Goal: Task Accomplishment & Management: Use online tool/utility

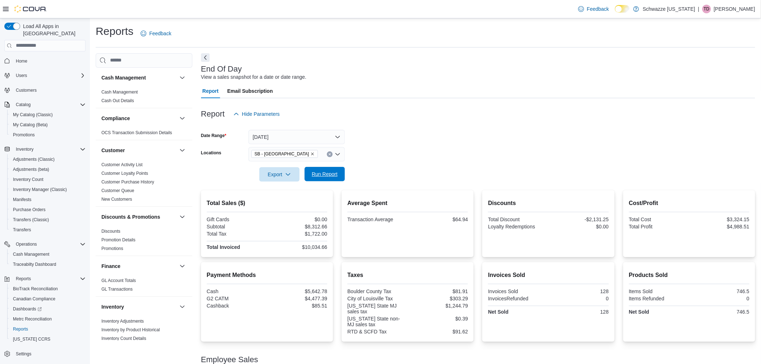
click at [314, 171] on span "Run Report" at bounding box center [325, 173] width 26 height 7
click at [310, 154] on icon "Remove SB - Louisville from selection in this group" at bounding box center [312, 154] width 4 height 4
type input "***"
click at [313, 168] on div "SB - [GEOGRAPHIC_DATA]" at bounding box center [297, 165] width 88 height 7
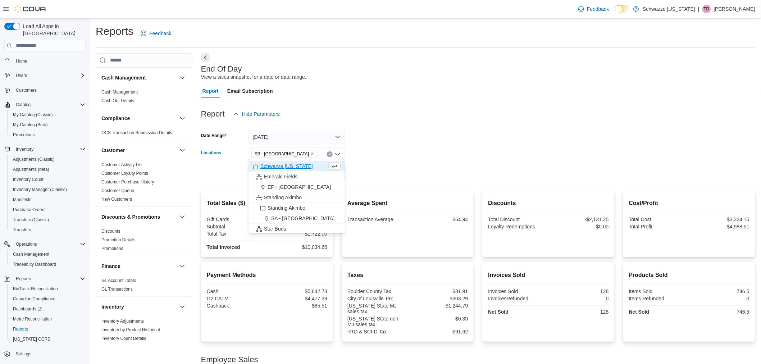
click at [380, 165] on div at bounding box center [478, 164] width 554 height 6
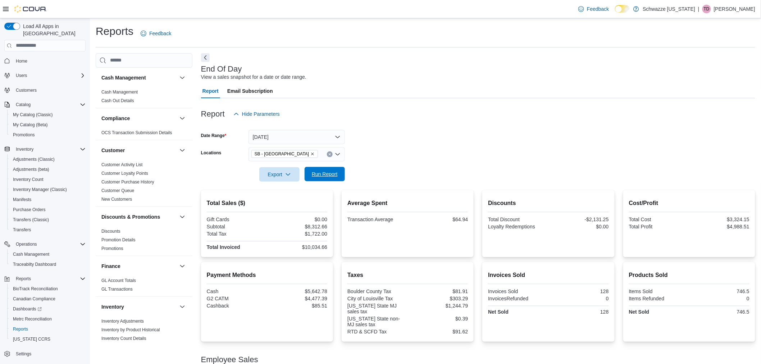
click at [328, 174] on span "Run Report" at bounding box center [325, 173] width 26 height 7
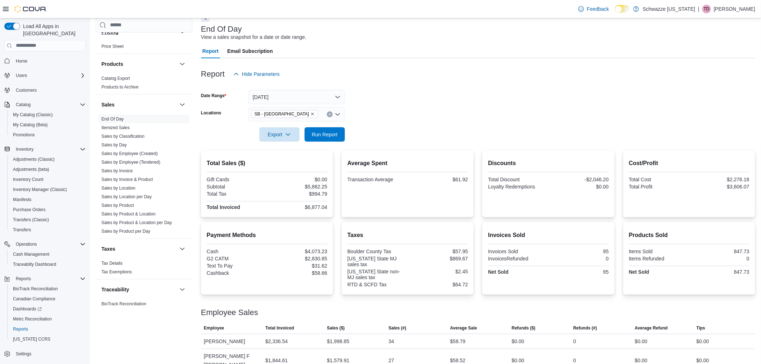
scroll to position [452, 0]
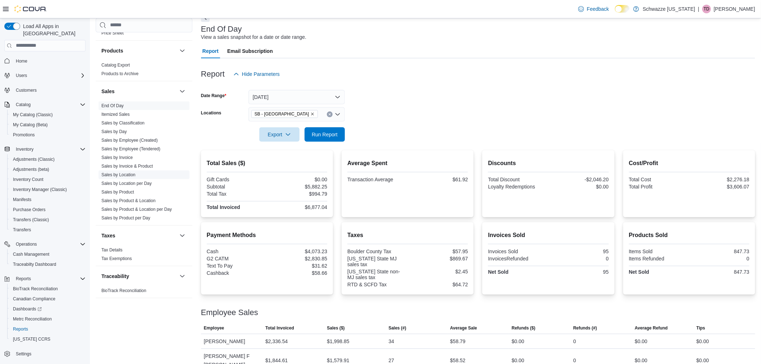
click at [129, 175] on link "Sales by Location" at bounding box center [118, 174] width 34 height 5
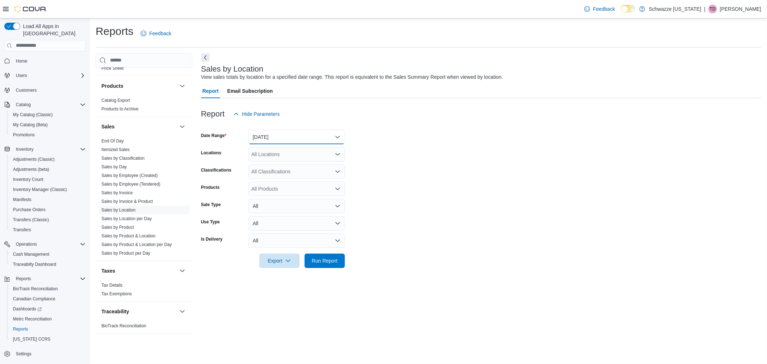
click at [295, 139] on button "[DATE]" at bounding box center [296, 137] width 96 height 14
click at [299, 168] on span "[DATE]" at bounding box center [301, 165] width 82 height 9
click at [407, 175] on form "Date Range [DATE] Locations All Locations Classifications All Classifications P…" at bounding box center [481, 194] width 560 height 147
click at [339, 260] on span "Run Report" at bounding box center [325, 260] width 32 height 14
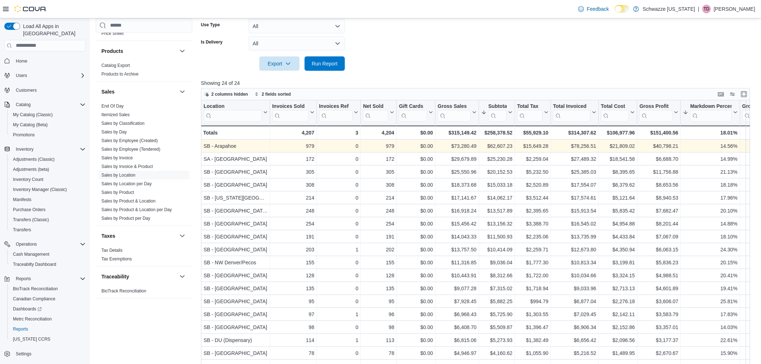
scroll to position [200, 0]
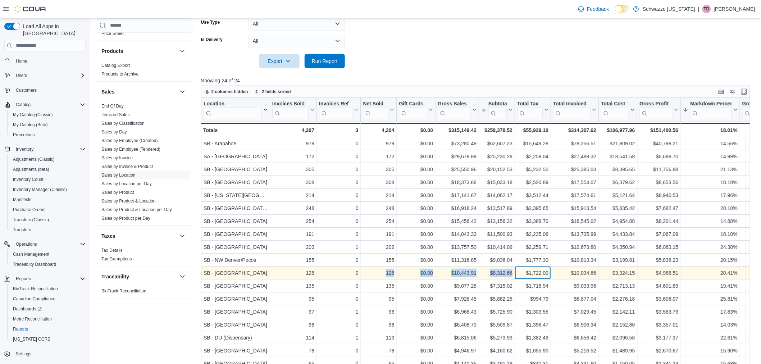
drag, startPoint x: 430, startPoint y: 264, endPoint x: 384, endPoint y: 271, distance: 46.9
click at [384, 271] on div "128" at bounding box center [378, 273] width 31 height 9
drag, startPoint x: 300, startPoint y: 275, endPoint x: 454, endPoint y: 275, distance: 153.5
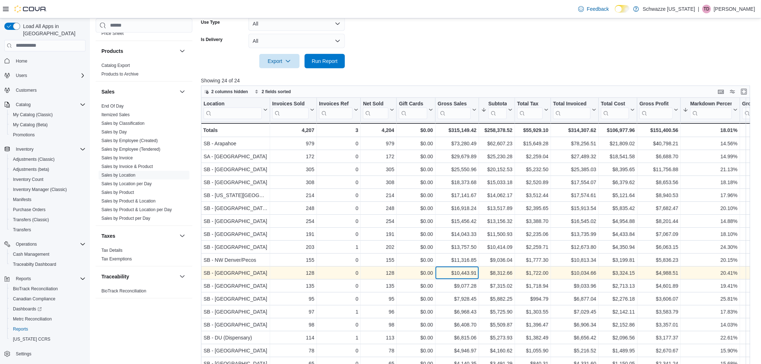
click at [458, 274] on div "$10,443.91" at bounding box center [457, 273] width 39 height 9
click at [502, 275] on div "$8,312.66" at bounding box center [496, 273] width 31 height 9
click at [505, 266] on div "$8,312.66 - Subtotal, column 7, row 11" at bounding box center [497, 272] width 36 height 13
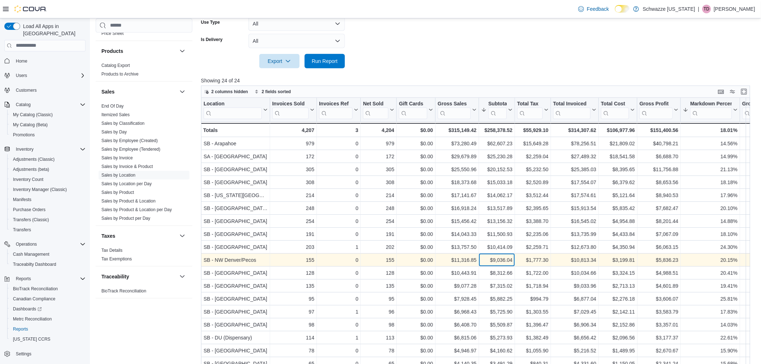
click at [504, 261] on div "$9,036.04" at bounding box center [496, 260] width 31 height 9
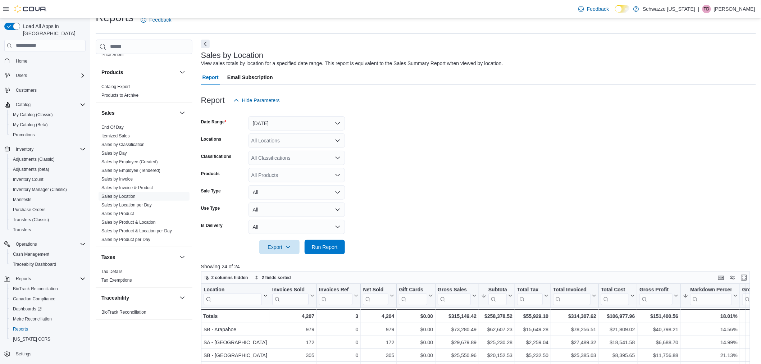
scroll to position [0, 0]
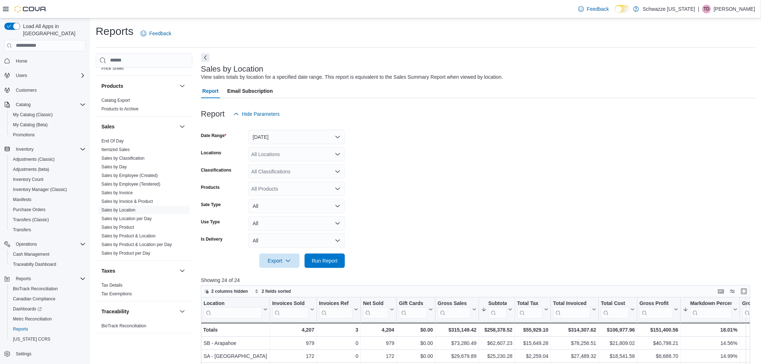
click at [283, 152] on div "All Locations" at bounding box center [296, 154] width 96 height 14
click at [389, 162] on form "Date Range [DATE] Locations All Locations Combo box. Selected. Combo box input.…" at bounding box center [478, 194] width 555 height 147
click at [303, 142] on button "[DATE]" at bounding box center [296, 137] width 96 height 14
click at [388, 159] on form "Date Range [DATE] Locations All Locations Classifications All Classifications P…" at bounding box center [478, 194] width 555 height 147
click at [316, 153] on div "All Locations" at bounding box center [296, 154] width 96 height 14
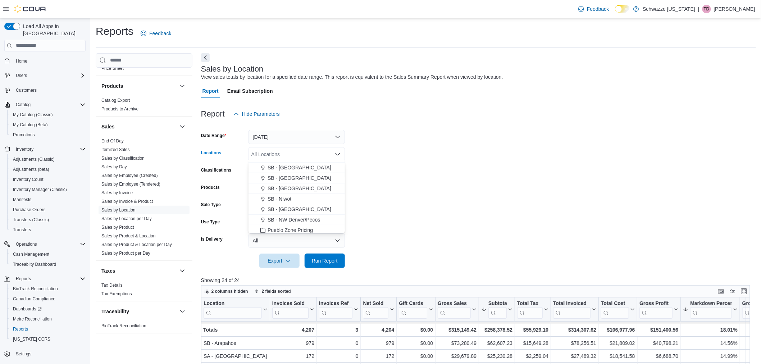
scroll to position [200, 0]
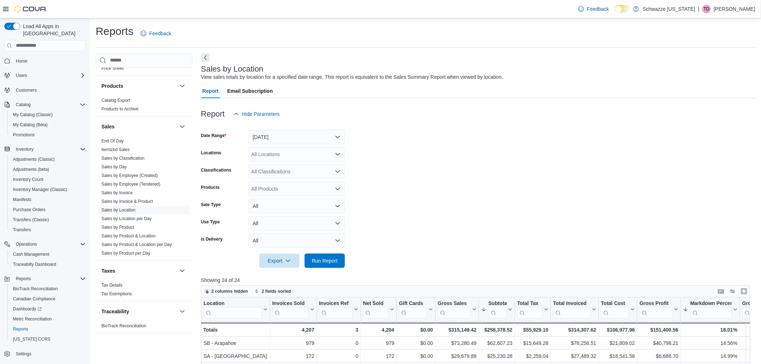
click at [389, 193] on form "Date Range [DATE] Locations All Locations Classifications All Classifications P…" at bounding box center [478, 194] width 555 height 147
drag, startPoint x: 285, startPoint y: 132, endPoint x: 292, endPoint y: 143, distance: 12.8
click at [285, 132] on button "[DATE]" at bounding box center [296, 137] width 96 height 14
click at [292, 148] on span "Custom Date" at bounding box center [301, 151] width 82 height 9
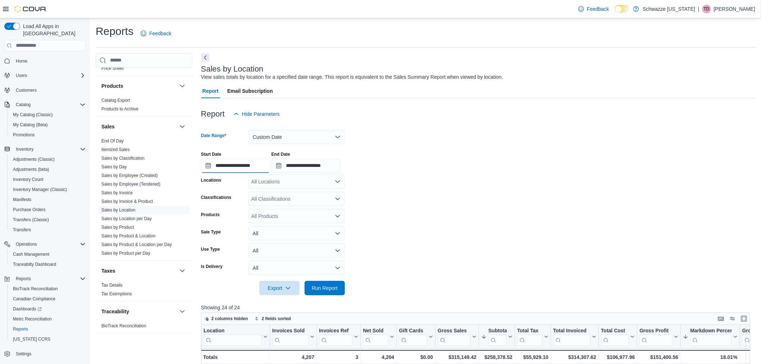
click at [252, 168] on input "**********" at bounding box center [235, 166] width 69 height 14
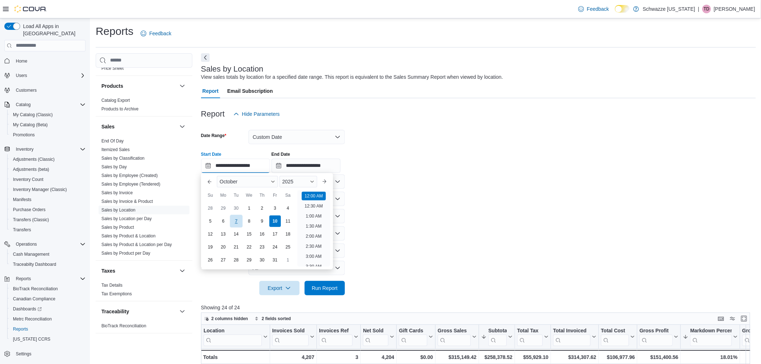
scroll to position [22, 0]
click at [209, 221] on div "5" at bounding box center [210, 221] width 13 height 13
type input "**********"
click at [462, 207] on form "**********" at bounding box center [478, 208] width 555 height 174
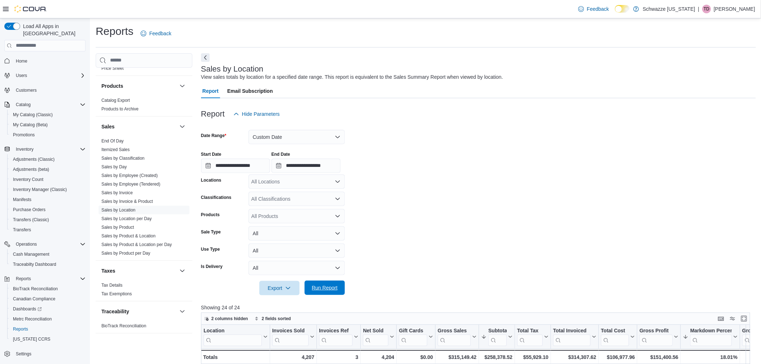
click at [339, 284] on span "Run Report" at bounding box center [325, 287] width 32 height 14
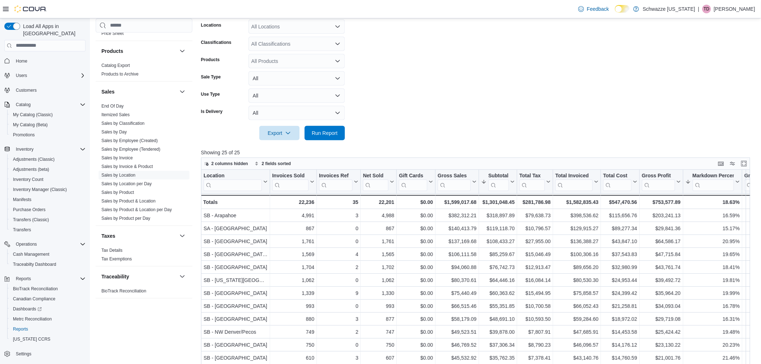
scroll to position [200, 0]
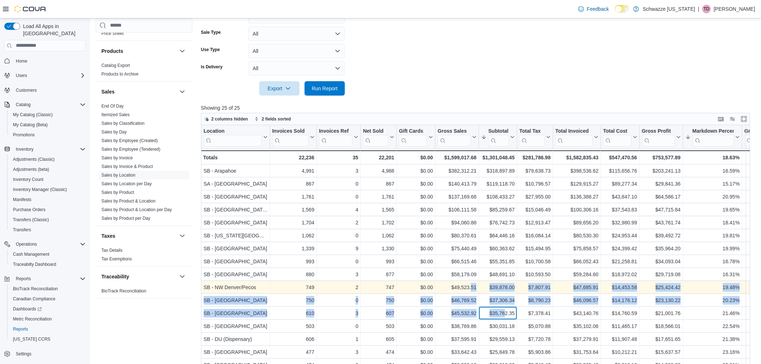
drag, startPoint x: 504, startPoint y: 312, endPoint x: 472, endPoint y: 292, distance: 38.4
click at [469, 291] on div "$49,523.51 - Gross Sales, column 6, row 10" at bounding box center [456, 287] width 43 height 13
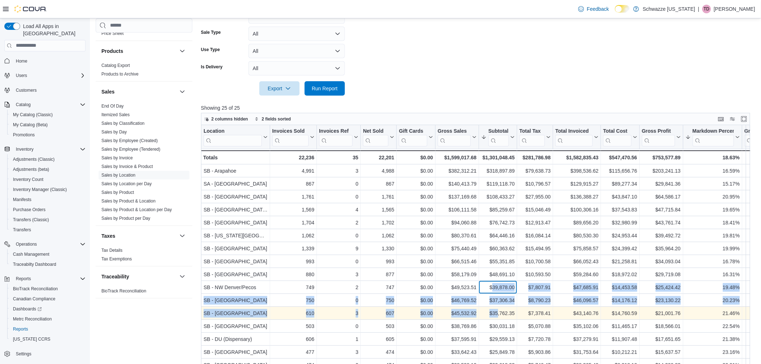
drag, startPoint x: 493, startPoint y: 290, endPoint x: 498, endPoint y: 309, distance: 20.1
click at [498, 309] on div "$35,762.35" at bounding box center [497, 313] width 33 height 9
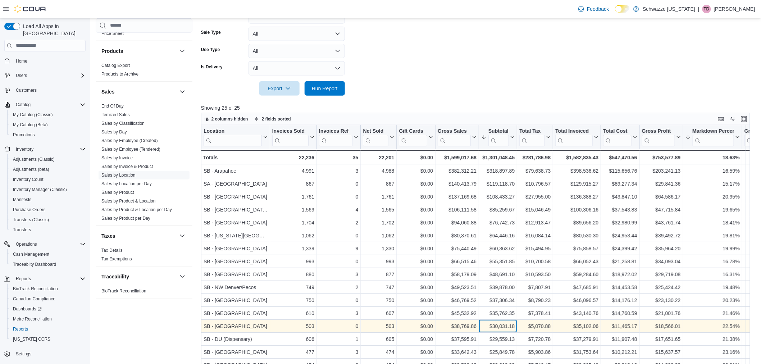
click at [507, 326] on div "$30,031.18" at bounding box center [497, 326] width 33 height 9
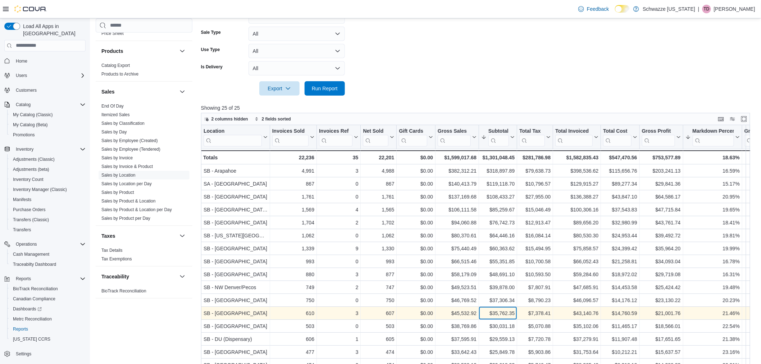
click at [499, 309] on div "$35,762.35" at bounding box center [497, 313] width 33 height 9
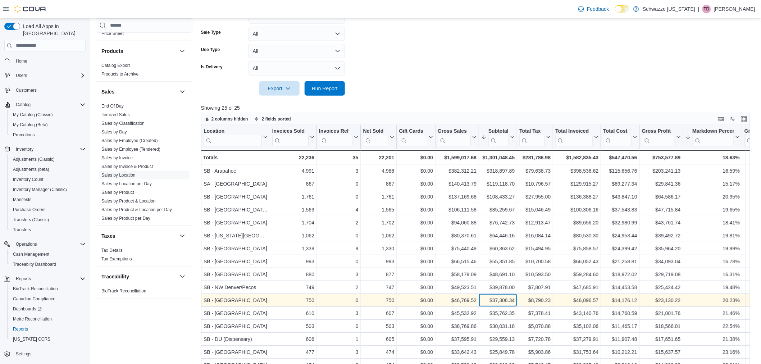
click at [499, 301] on div "$37,306.34" at bounding box center [497, 300] width 33 height 9
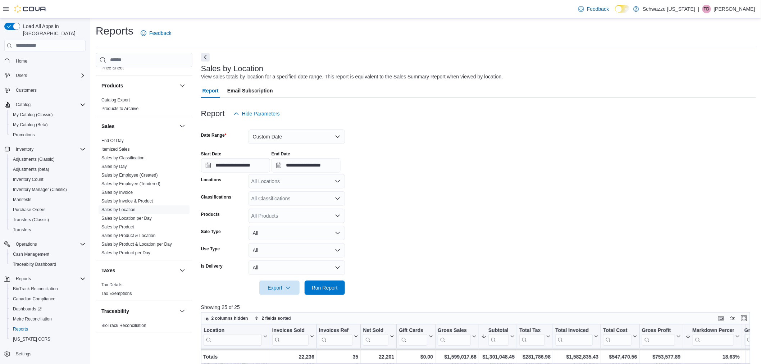
scroll to position [0, 0]
click at [119, 139] on link "End Of Day" at bounding box center [112, 140] width 22 height 5
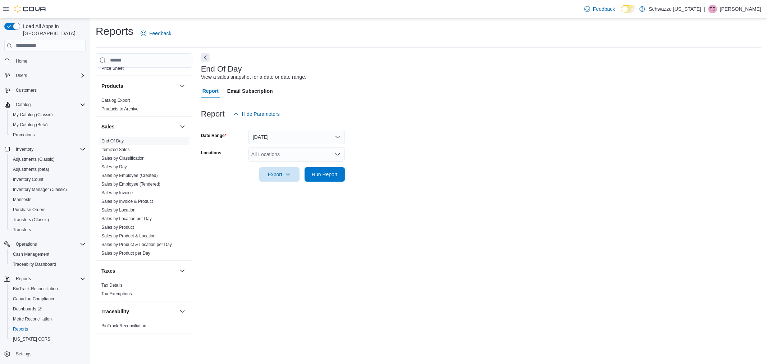
click at [270, 154] on div "All Locations" at bounding box center [296, 154] width 96 height 14
type input "****"
click at [295, 166] on span "SB - [GEOGRAPHIC_DATA]" at bounding box center [299, 165] width 64 height 7
click at [418, 164] on div at bounding box center [481, 164] width 560 height 6
click at [328, 178] on span "Run Report" at bounding box center [325, 174] width 32 height 14
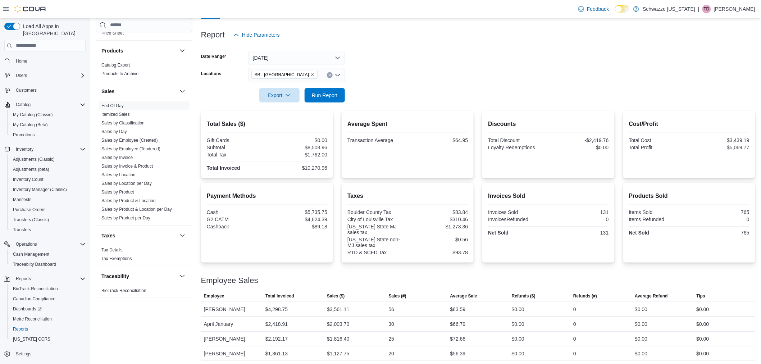
scroll to position [82, 0]
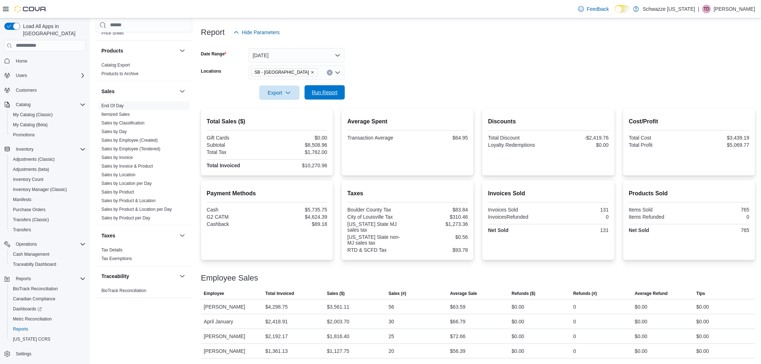
click at [329, 91] on span "Run Report" at bounding box center [325, 92] width 26 height 7
click at [311, 71] on icon "Remove SB - Louisville from selection in this group" at bounding box center [312, 72] width 3 height 3
type input "****"
click at [303, 83] on div "SB - [GEOGRAPHIC_DATA]" at bounding box center [297, 84] width 88 height 7
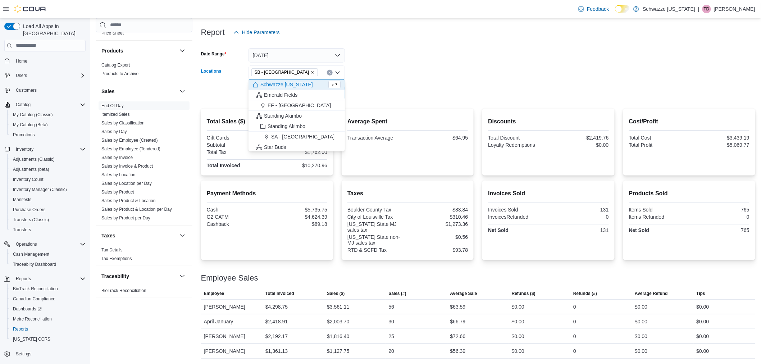
click at [408, 59] on form "Date Range [DATE] Locations SB - [GEOGRAPHIC_DATA] Combo box. Selected. SB - [G…" at bounding box center [478, 70] width 554 height 60
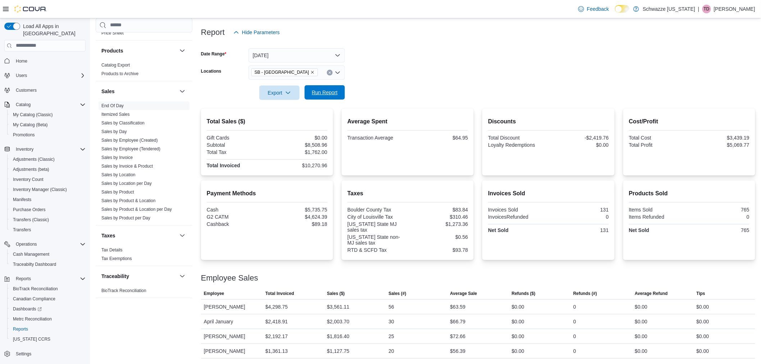
click at [322, 92] on span "Run Report" at bounding box center [325, 92] width 26 height 7
click at [310, 73] on icon "Remove SB - Louisville from selection in this group" at bounding box center [312, 72] width 4 height 4
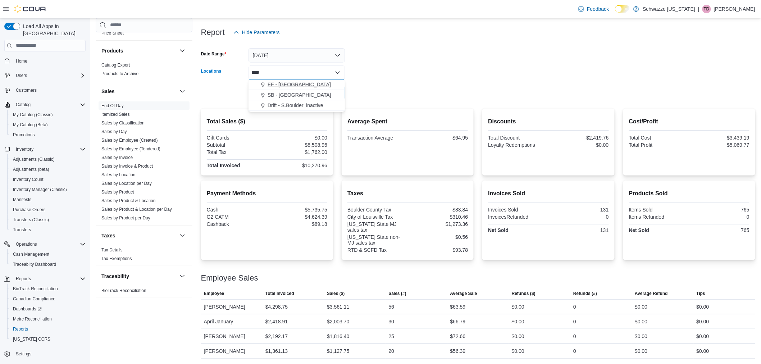
type input "****"
click at [313, 85] on div "EF - [GEOGRAPHIC_DATA]" at bounding box center [297, 84] width 88 height 7
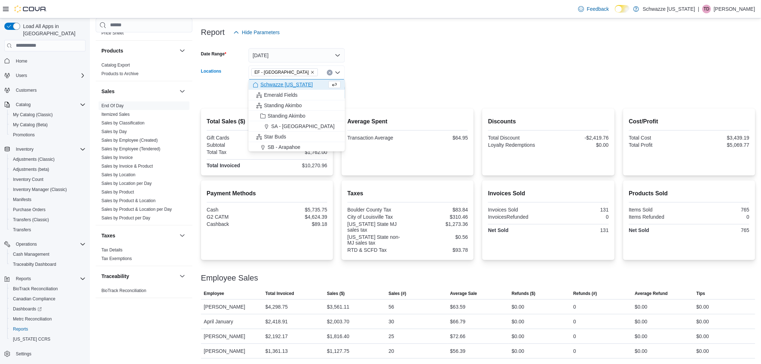
click at [310, 70] on icon "Remove EF - South Boulder from selection in this group" at bounding box center [312, 72] width 4 height 4
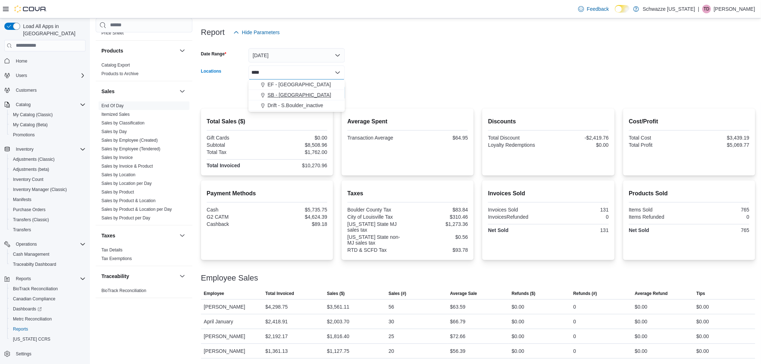
type input "****"
click at [307, 96] on div "SB - [GEOGRAPHIC_DATA]" at bounding box center [297, 94] width 88 height 7
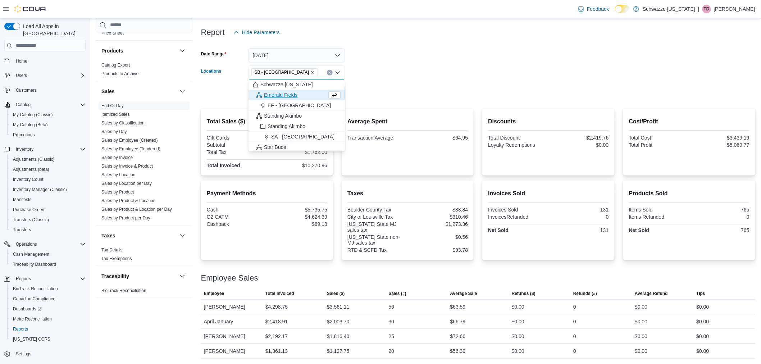
drag, startPoint x: 384, startPoint y: 79, endPoint x: 378, endPoint y: 83, distance: 6.8
click at [383, 80] on div at bounding box center [478, 83] width 554 height 6
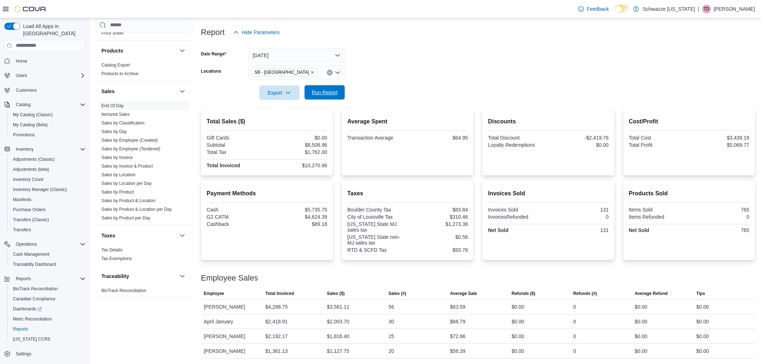
click at [325, 93] on span "Run Report" at bounding box center [325, 92] width 26 height 7
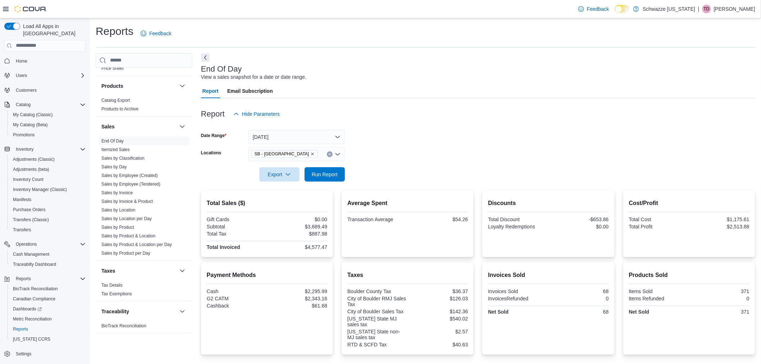
drag, startPoint x: 282, startPoint y: 156, endPoint x: 289, endPoint y: 160, distance: 8.7
click at [310, 156] on icon "Remove SB - Boulder from selection in this group" at bounding box center [312, 154] width 4 height 4
type input "****"
click at [301, 170] on button "EF - [GEOGRAPHIC_DATA]" at bounding box center [296, 166] width 96 height 10
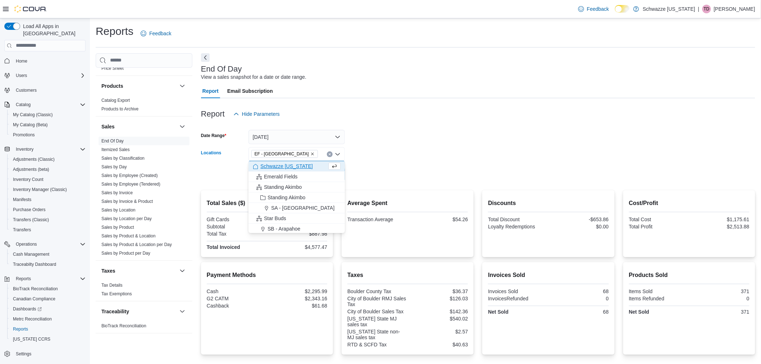
click at [368, 154] on form "Date Range [DATE] Locations [GEOGRAPHIC_DATA] - [GEOGRAPHIC_DATA] Combo box. Se…" at bounding box center [478, 151] width 554 height 60
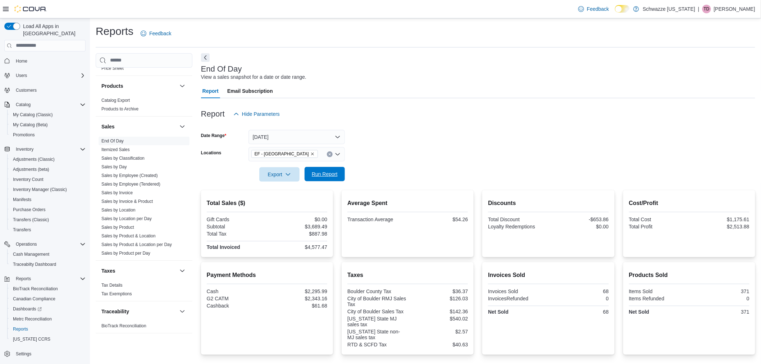
click at [329, 172] on span "Run Report" at bounding box center [325, 173] width 26 height 7
click at [310, 152] on icon "Remove EF - South Boulder from selection in this group" at bounding box center [312, 154] width 4 height 4
type input "**"
click at [290, 175] on span "SB - Niwot" at bounding box center [279, 176] width 24 height 7
drag, startPoint x: 408, startPoint y: 145, endPoint x: 349, endPoint y: 173, distance: 65.3
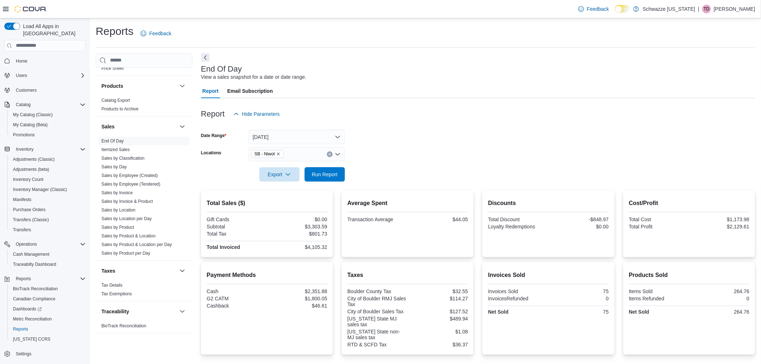
click at [407, 146] on form "Date Range [DATE] Locations SB - Niwot Export Run Report" at bounding box center [478, 151] width 554 height 60
click at [321, 178] on span "Run Report" at bounding box center [325, 174] width 32 height 14
click at [127, 209] on link "Sales by Location" at bounding box center [118, 209] width 34 height 5
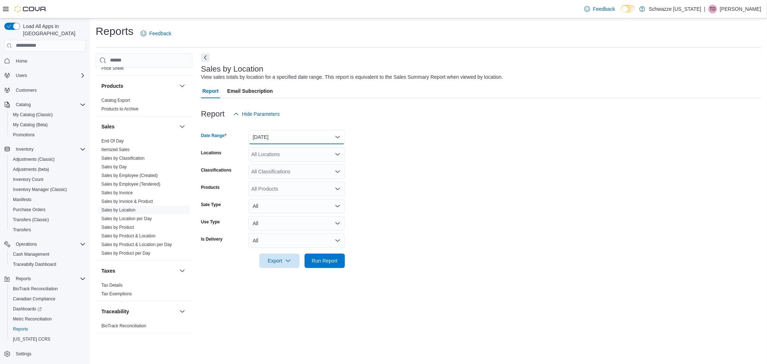
click at [294, 130] on button "[DATE]" at bounding box center [296, 137] width 96 height 14
click at [295, 159] on button "[DATE]" at bounding box center [296, 166] width 96 height 14
click at [378, 183] on form "Date Range [DATE] Locations All Locations Classifications All Classifications P…" at bounding box center [481, 194] width 560 height 147
click at [332, 257] on span "Run Report" at bounding box center [325, 260] width 26 height 7
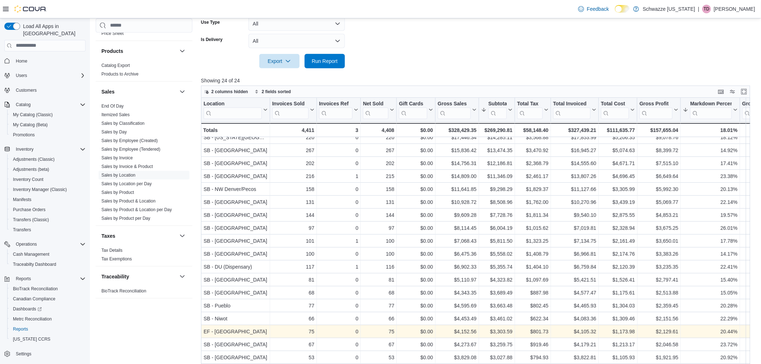
scroll to position [217, 0]
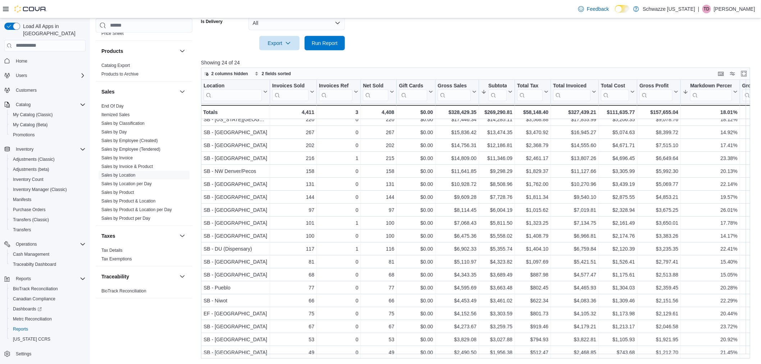
drag, startPoint x: 119, startPoint y: 103, endPoint x: 104, endPoint y: 91, distance: 19.4
click at [118, 104] on link "End Of Day" at bounding box center [112, 105] width 22 height 5
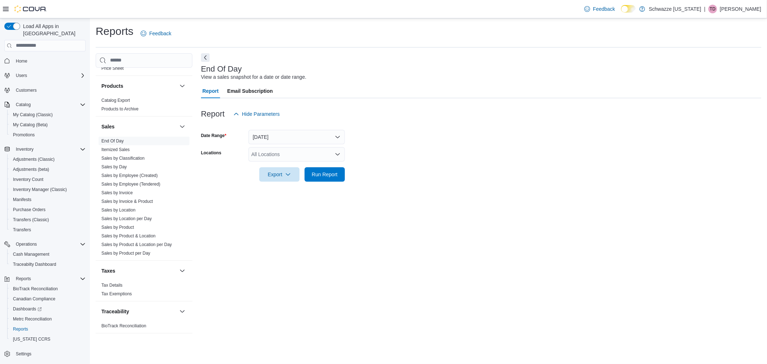
click at [276, 154] on div "All Locations" at bounding box center [296, 154] width 96 height 14
type input "***"
click at [303, 167] on div "SB - [GEOGRAPHIC_DATA]" at bounding box center [297, 165] width 88 height 7
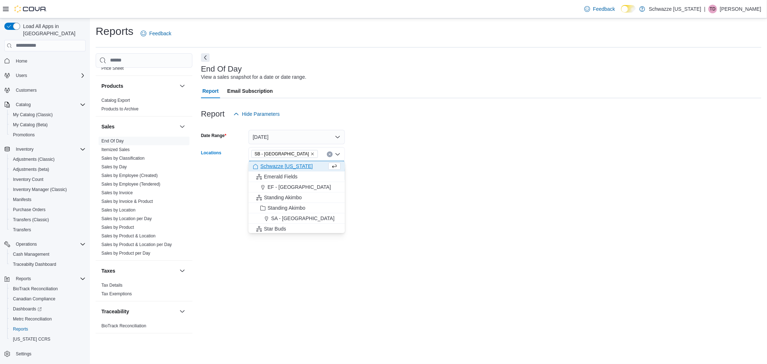
click at [357, 168] on form "Date Range [DATE] Locations SB - [GEOGRAPHIC_DATA] Combo box. Selected. SB - [G…" at bounding box center [481, 151] width 560 height 60
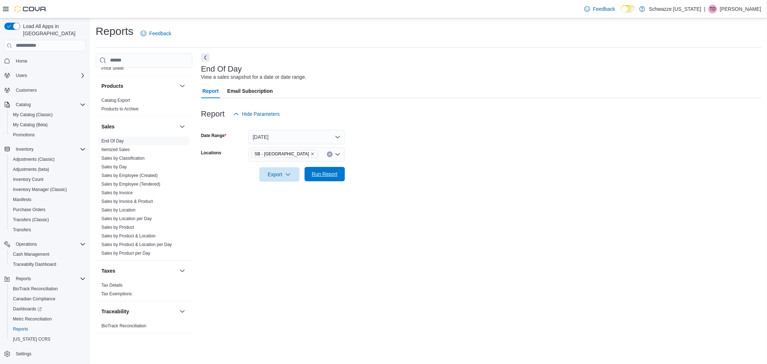
click at [331, 175] on span "Run Report" at bounding box center [325, 173] width 26 height 7
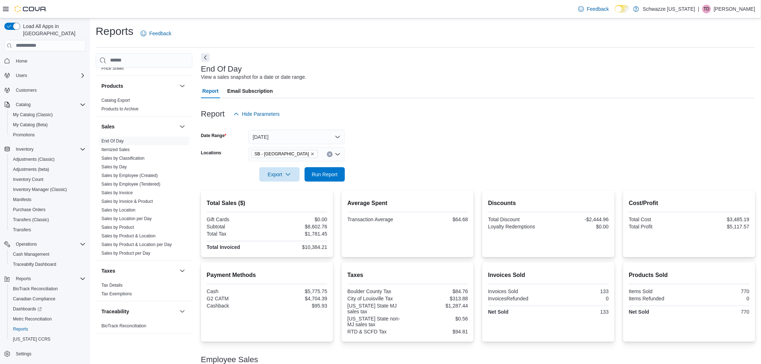
click at [321, 166] on div at bounding box center [478, 164] width 554 height 6
click at [329, 174] on span "Run Report" at bounding box center [325, 173] width 26 height 7
